Goal: Information Seeking & Learning: Learn about a topic

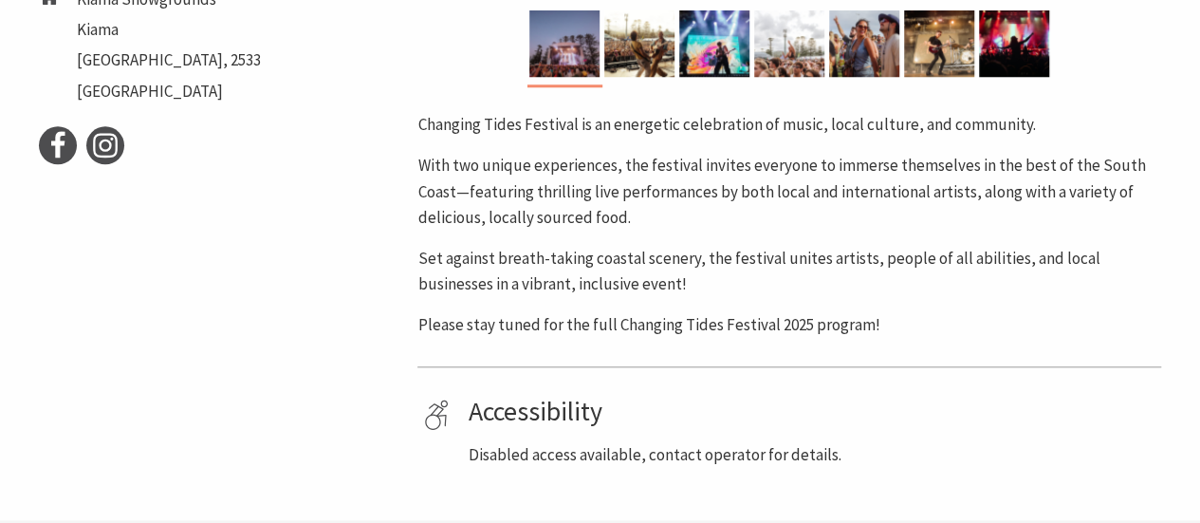
scroll to position [845, 0]
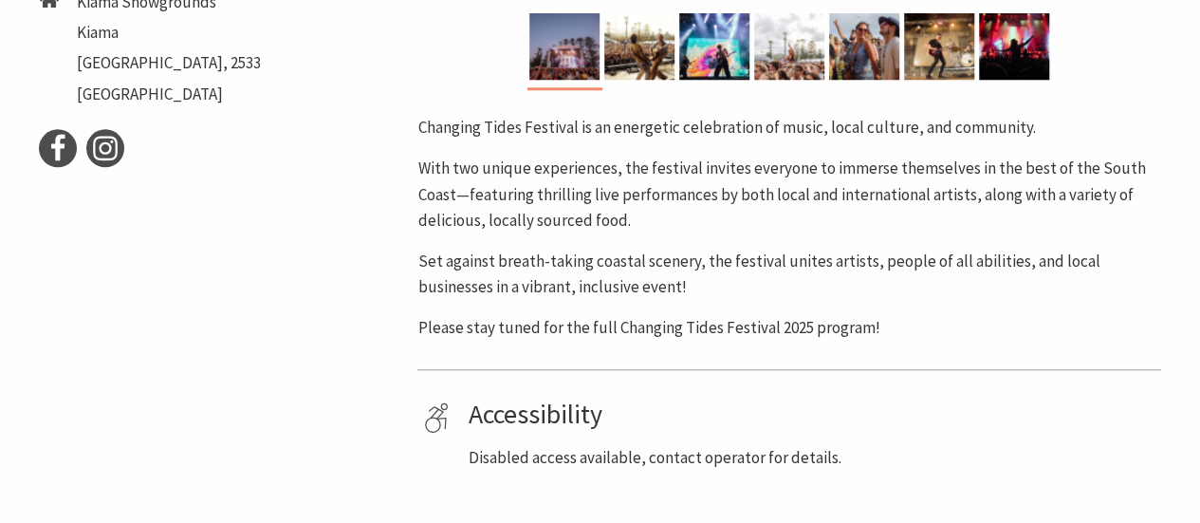
drag, startPoint x: 0, startPoint y: 0, endPoint x: 877, endPoint y: 339, distance: 939.7
click at [877, 339] on p "Please stay tuned for the full Changing Tides Festival 2025 program!" at bounding box center [789, 328] width 744 height 26
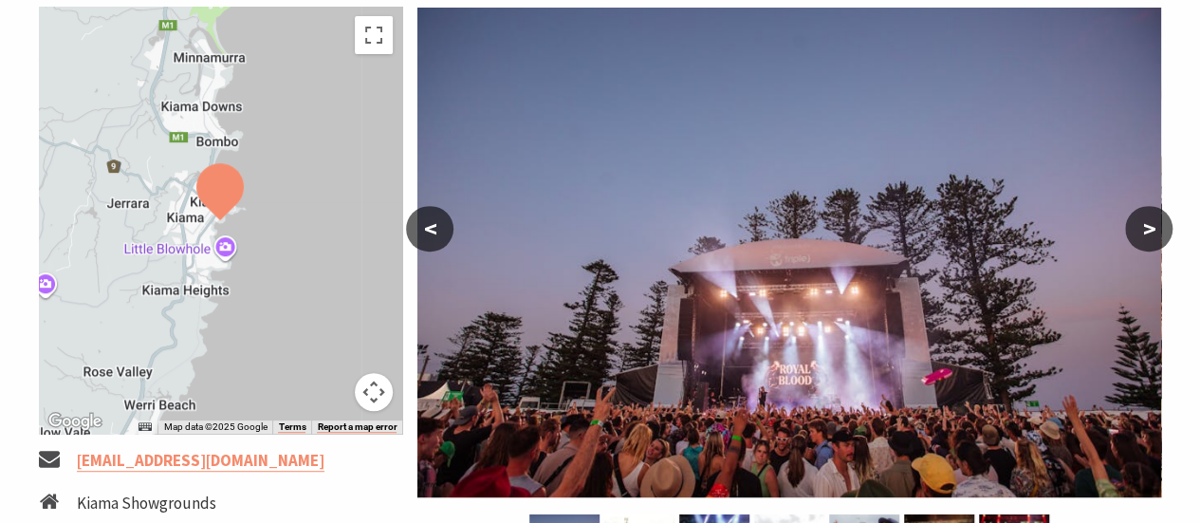
scroll to position [319, 0]
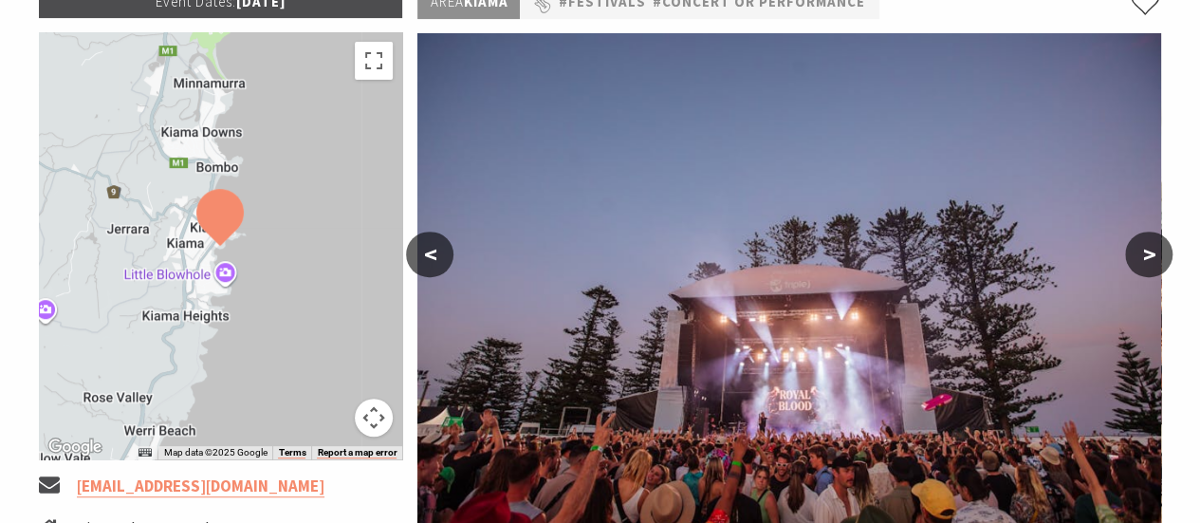
click at [1143, 257] on button ">" at bounding box center [1148, 254] width 47 height 46
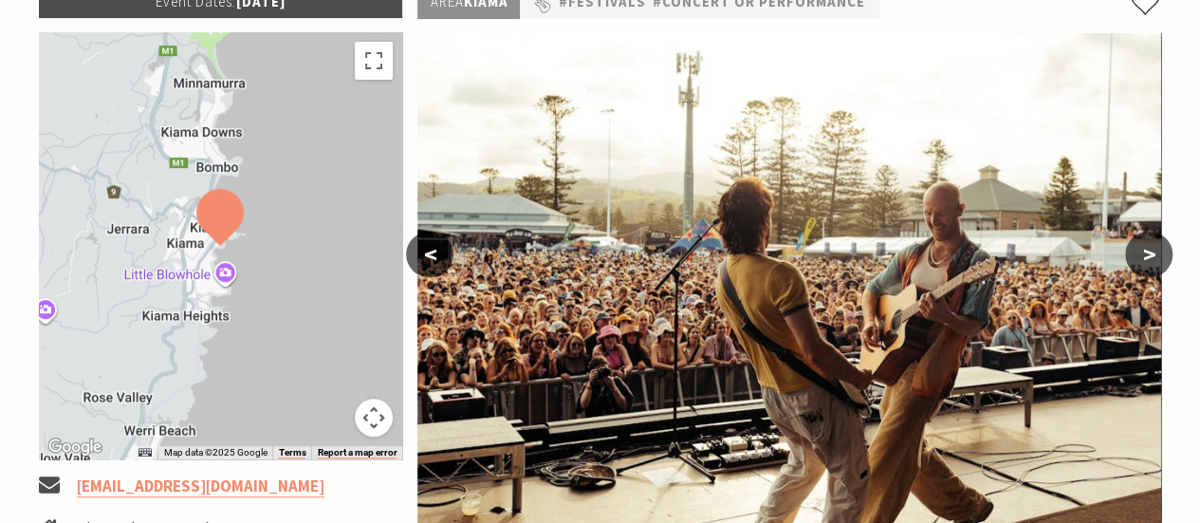
click at [1143, 257] on button ">" at bounding box center [1148, 254] width 47 height 46
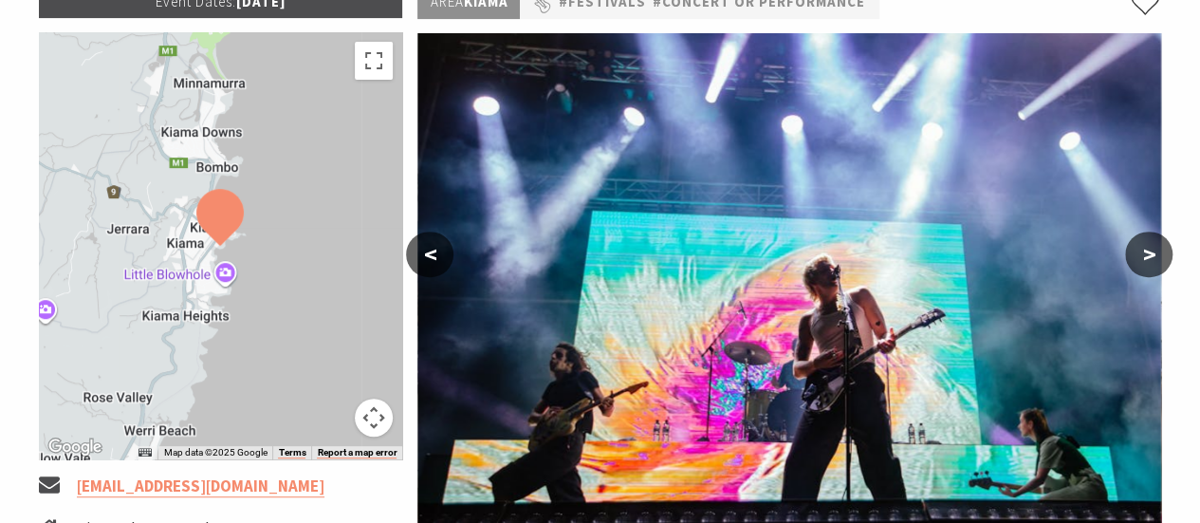
click at [1143, 257] on button ">" at bounding box center [1148, 254] width 47 height 46
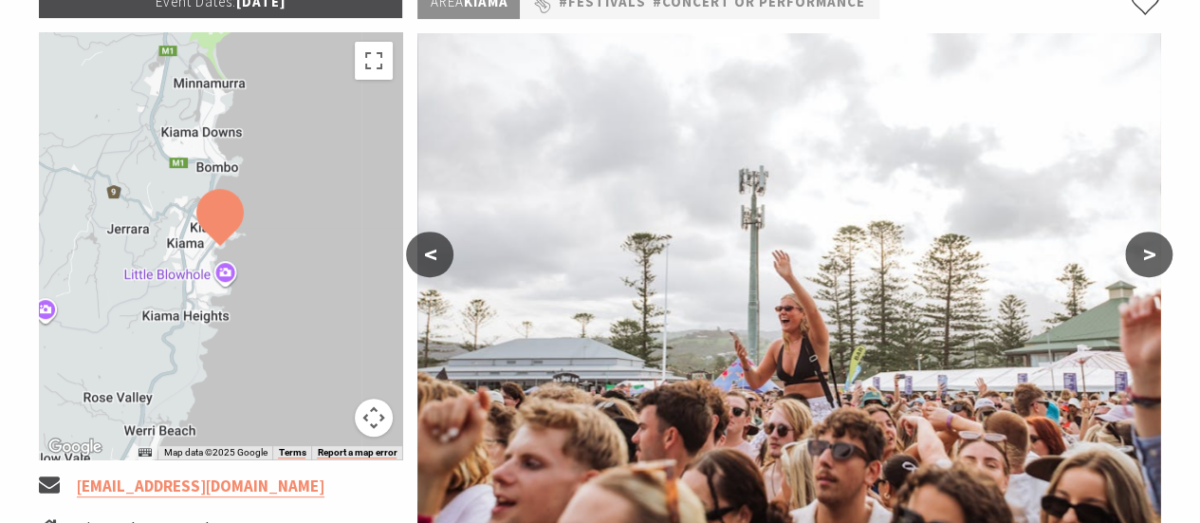
click at [1143, 257] on button ">" at bounding box center [1148, 254] width 47 height 46
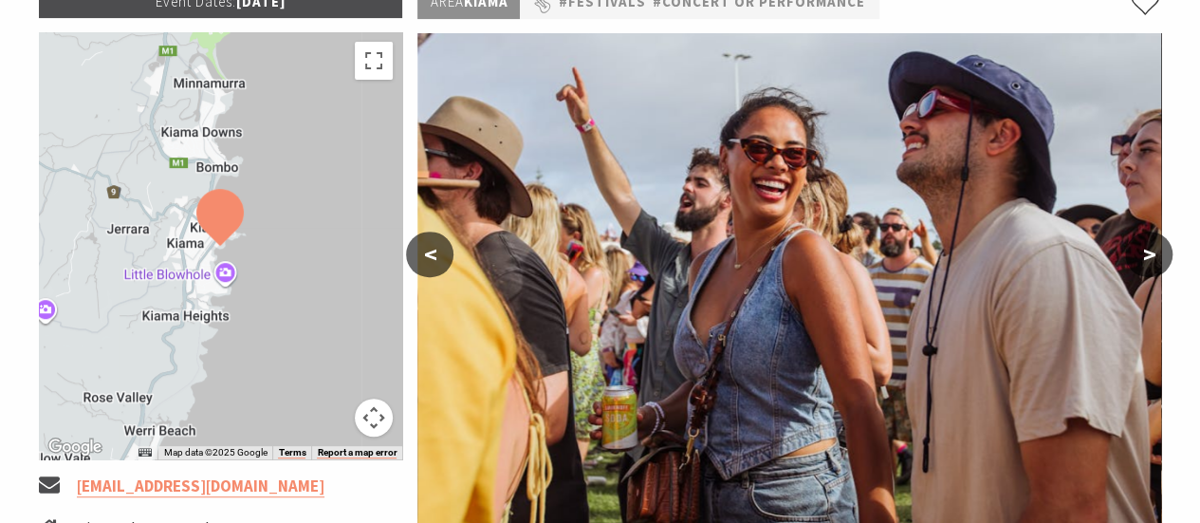
click at [1143, 257] on button ">" at bounding box center [1148, 254] width 47 height 46
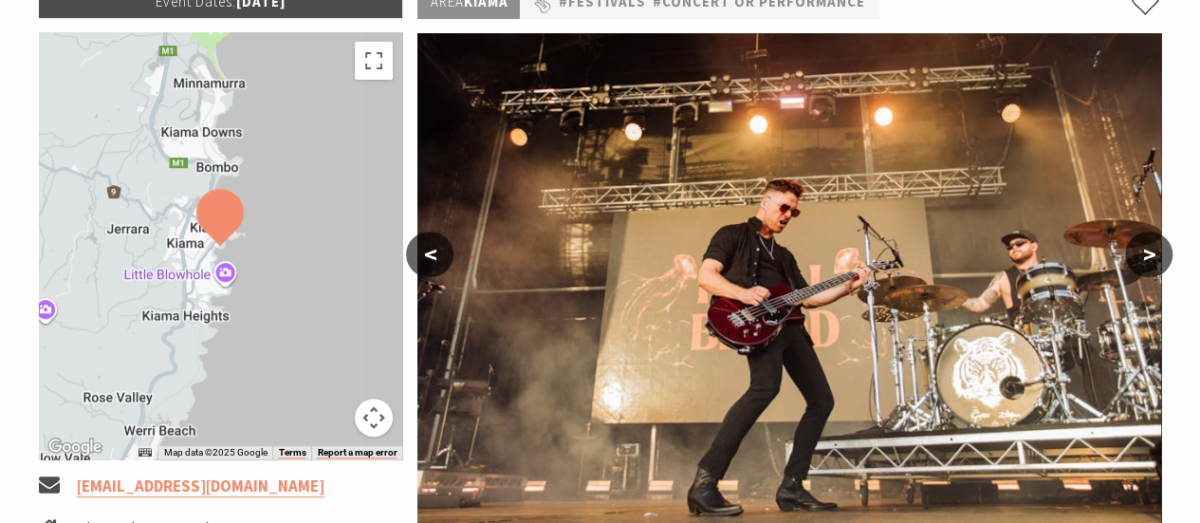
click at [1143, 257] on button ">" at bounding box center [1148, 254] width 47 height 46
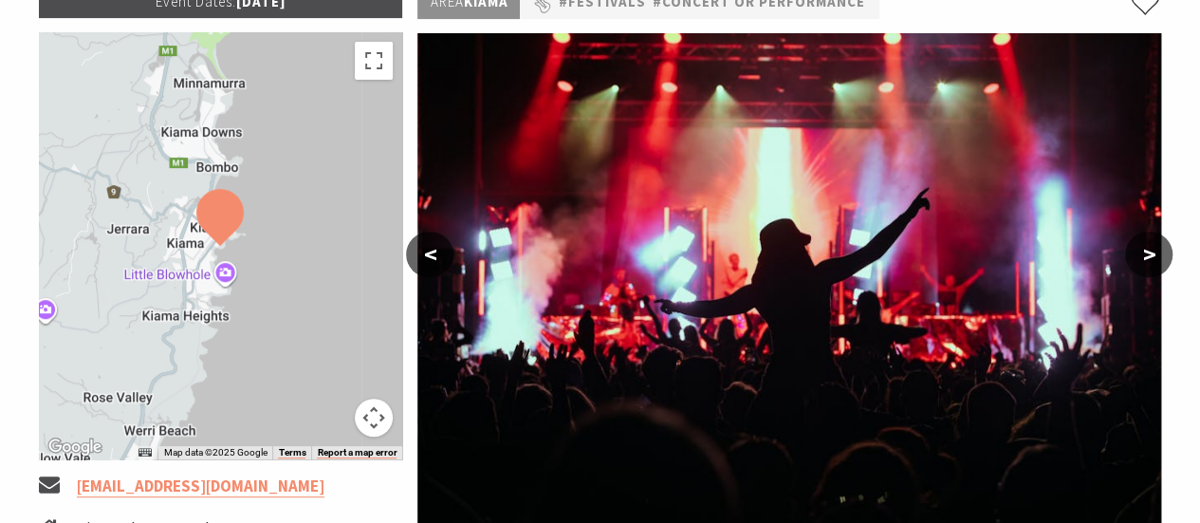
click at [1143, 257] on button ">" at bounding box center [1148, 254] width 47 height 46
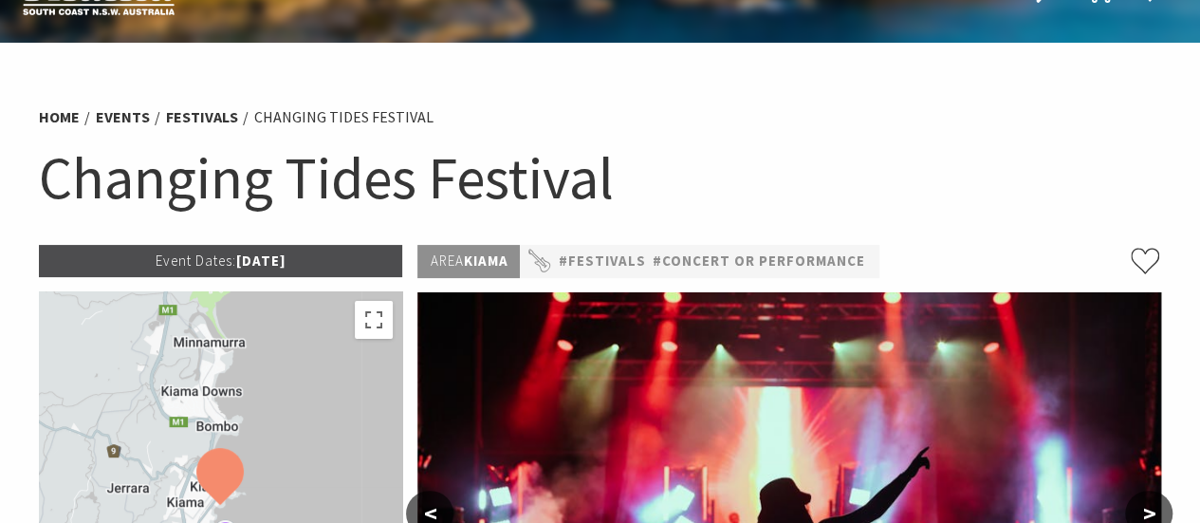
scroll to position [58, 0]
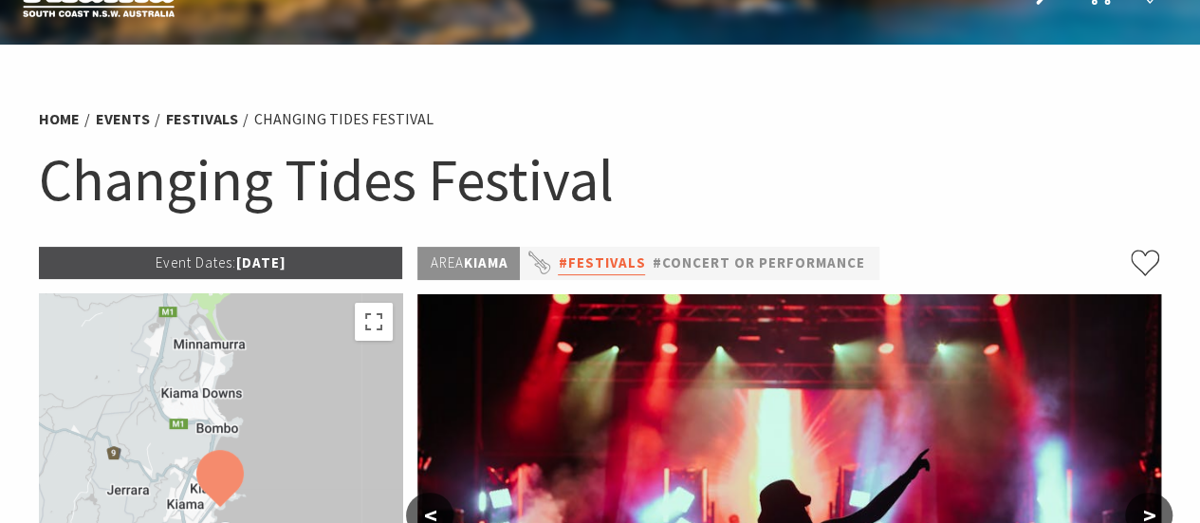
click at [611, 265] on link "#Festivals" at bounding box center [601, 263] width 87 height 24
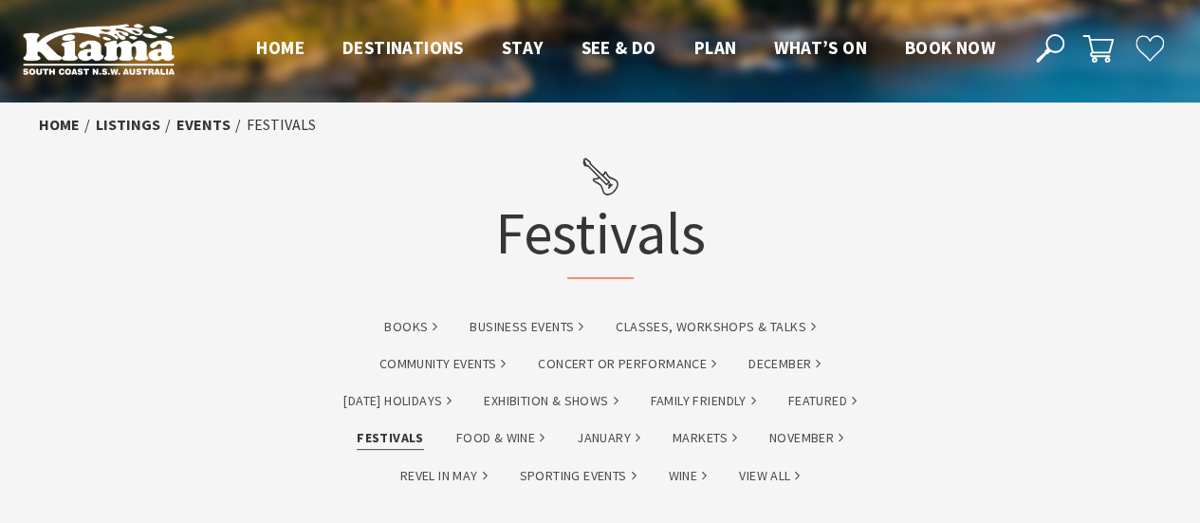
click at [387, 434] on link "Festivals" at bounding box center [390, 438] width 67 height 22
